Goal: Task Accomplishment & Management: Understand process/instructions

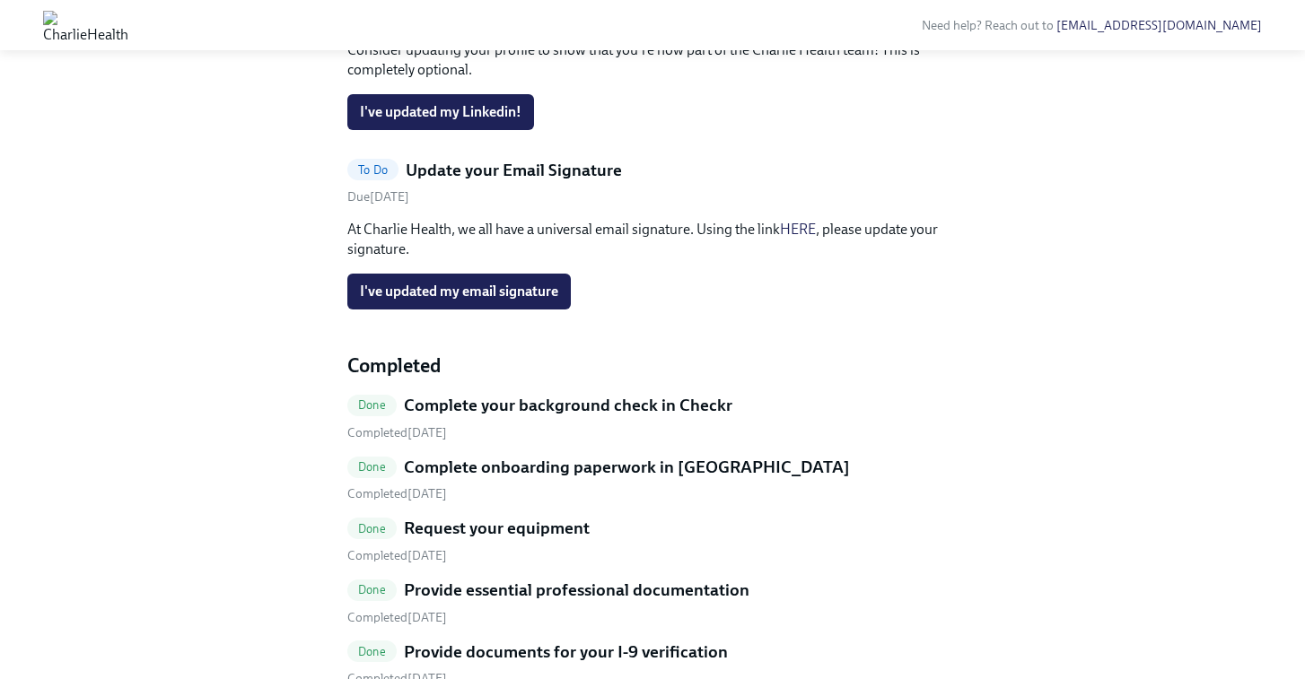
scroll to position [450, 0]
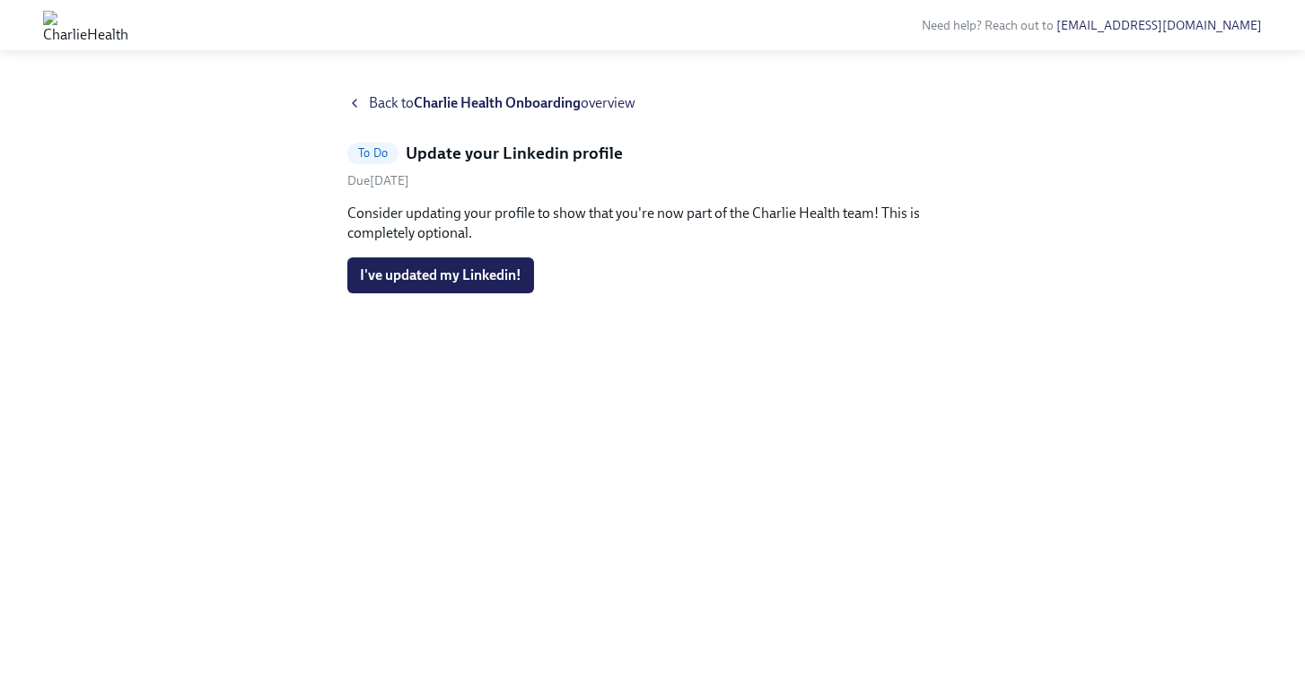
click at [453, 100] on strong "Charlie Health Onboarding" at bounding box center [497, 102] width 167 height 17
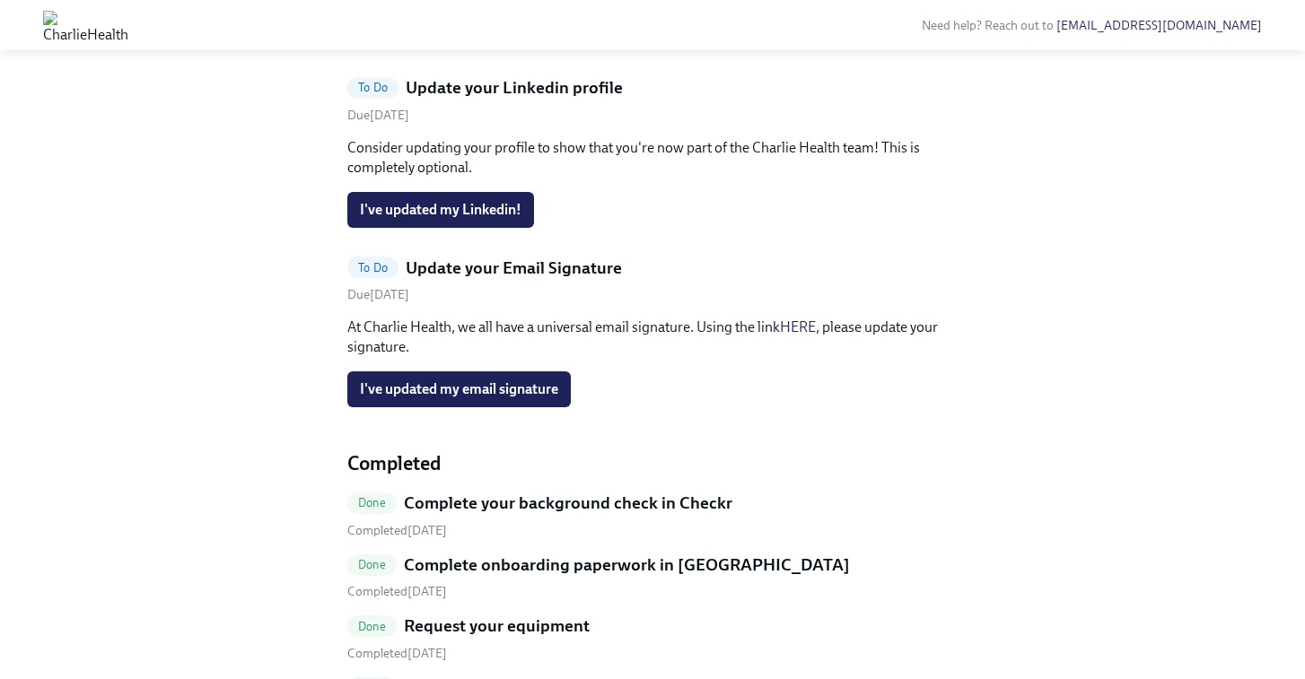
scroll to position [419, 0]
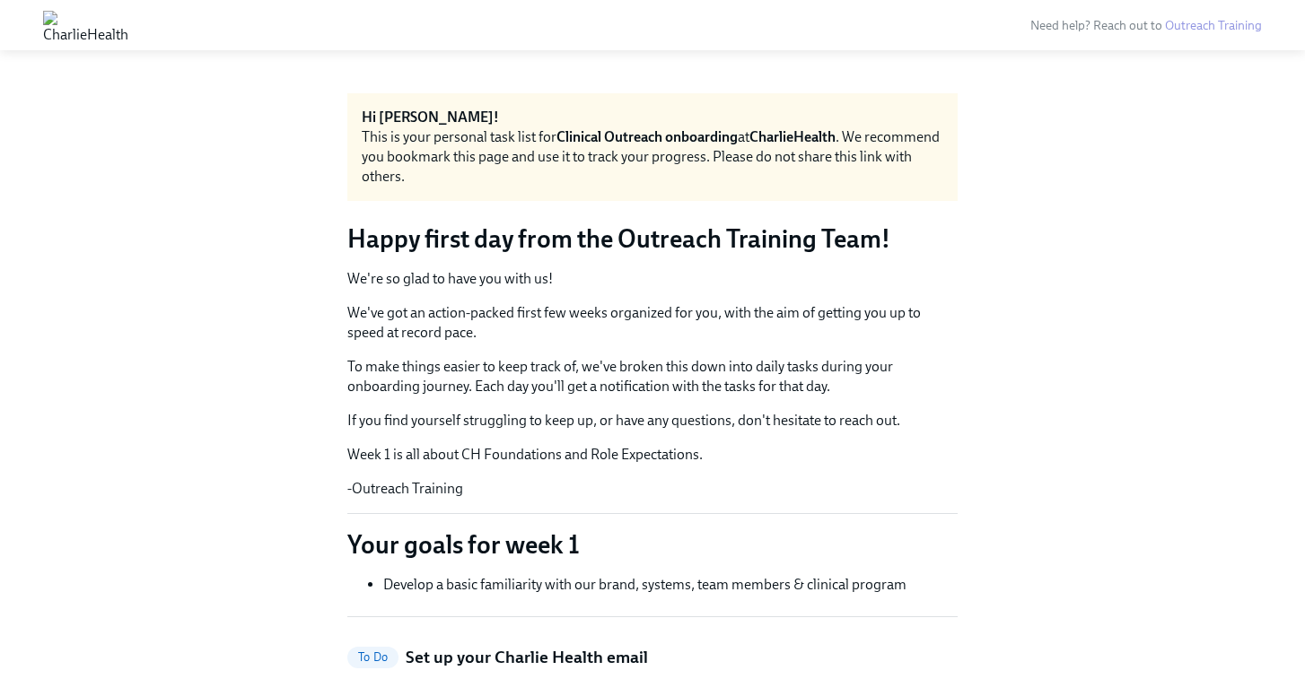
scroll to position [1304, 0]
